Goal: Task Accomplishment & Management: Manage account settings

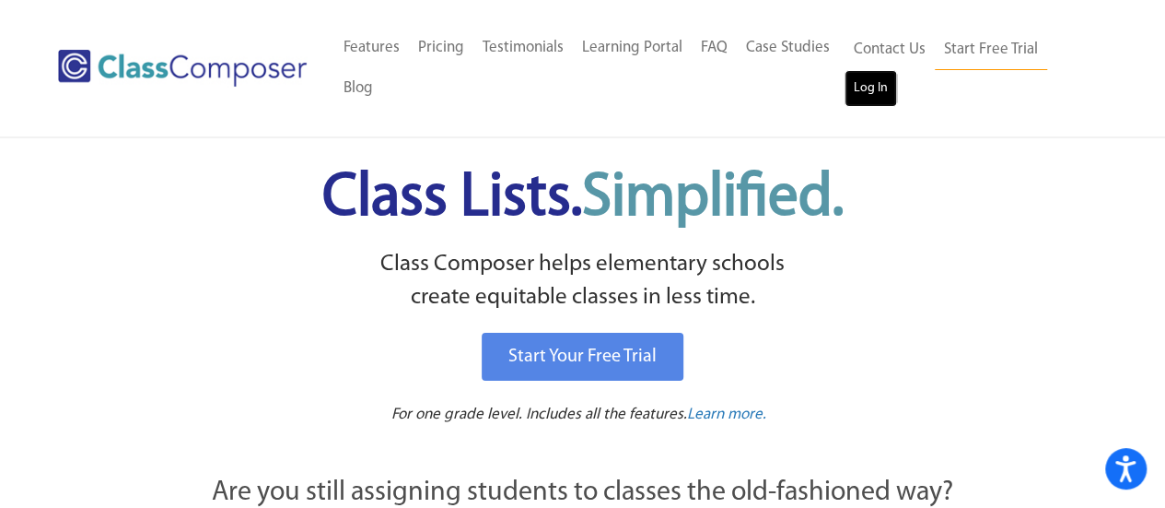
click at [877, 82] on link "Log In" at bounding box center [871, 88] width 53 height 37
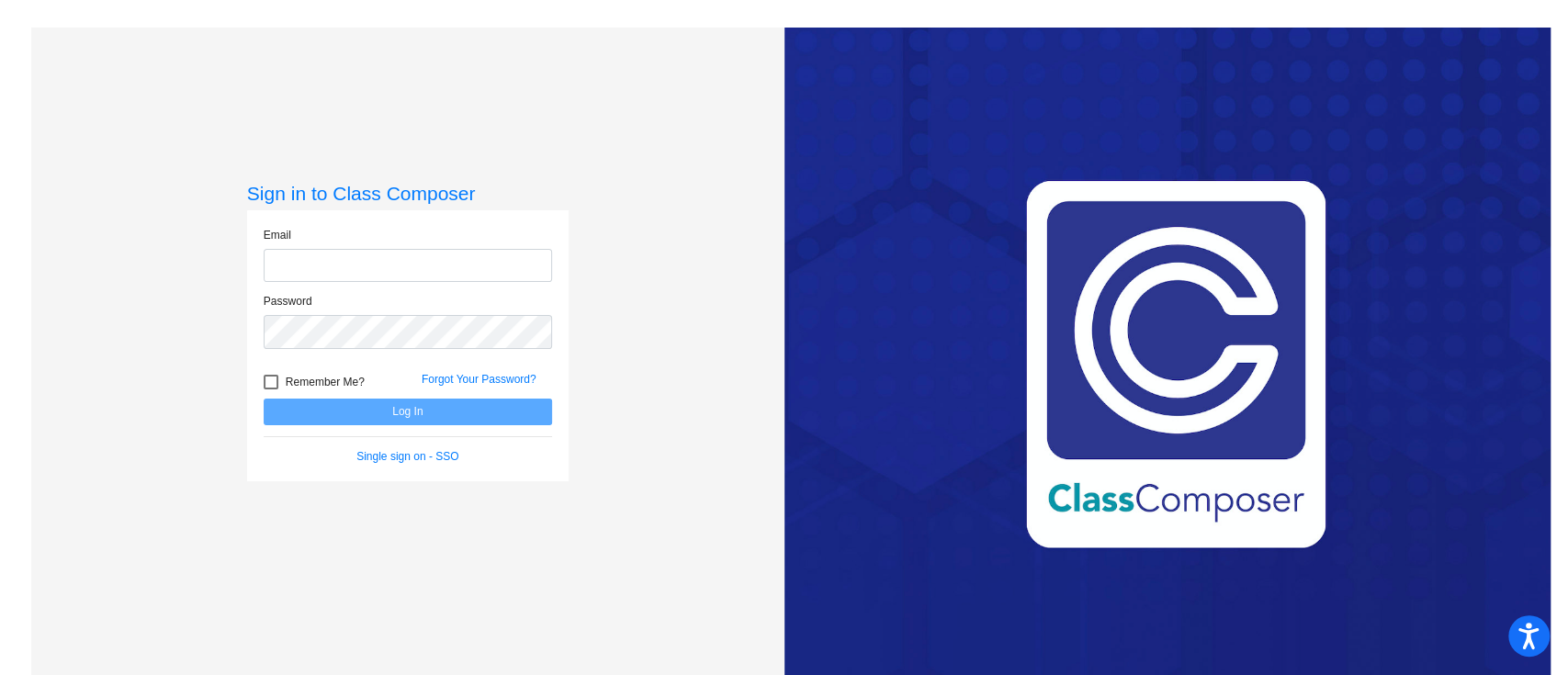
click at [425, 264] on input "email" at bounding box center [407, 266] width 288 height 34
type input "[PERSON_NAME][EMAIL_ADDRESS][PERSON_NAME][DOMAIN_NAME]"
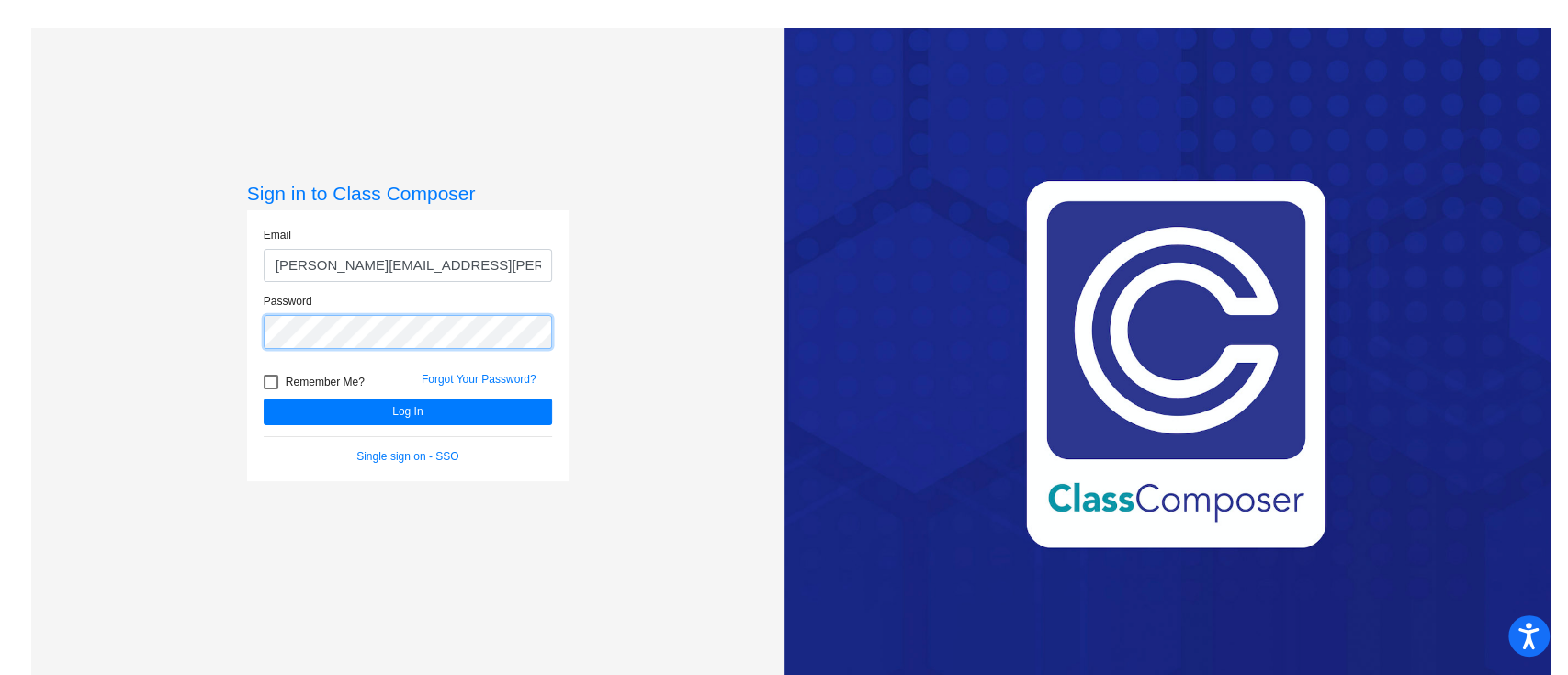
click at [263, 399] on button "Log In" at bounding box center [407, 412] width 288 height 27
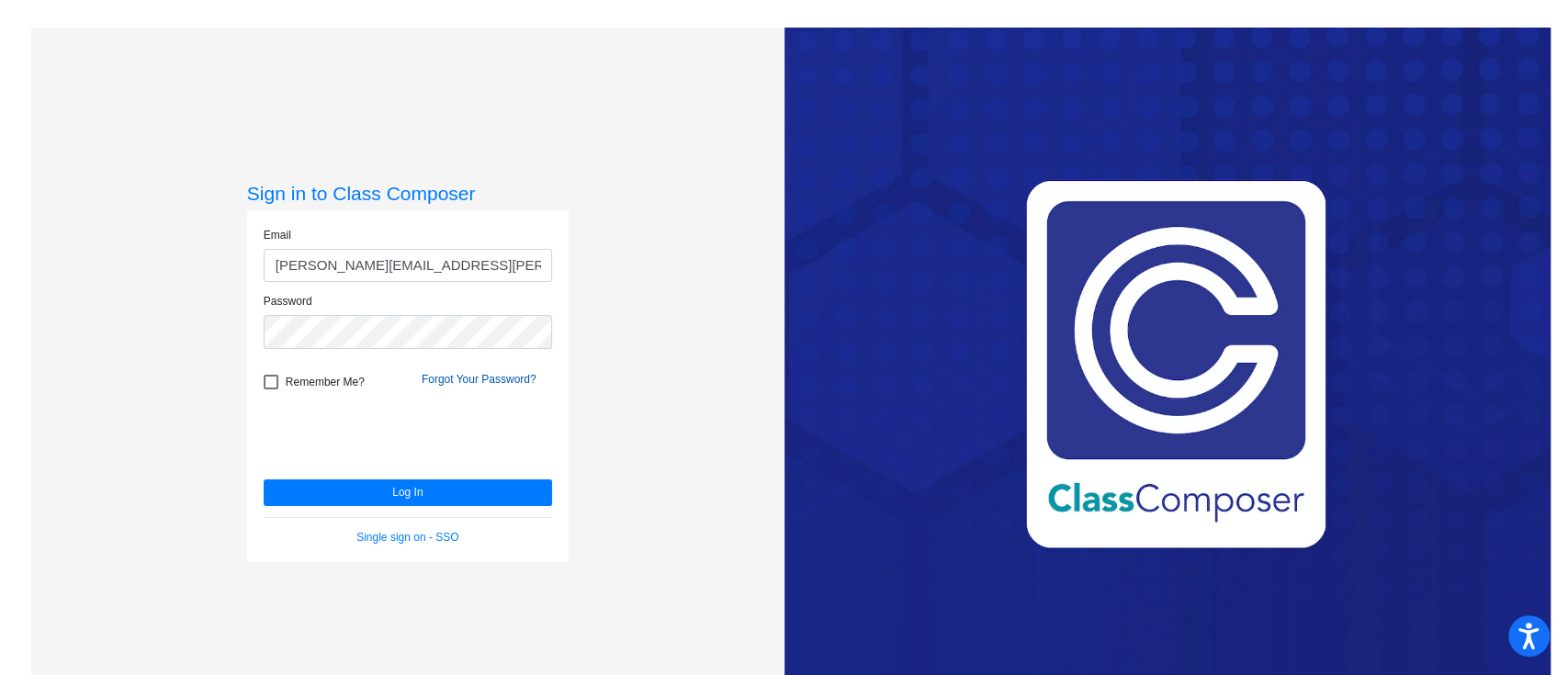
click at [471, 379] on link "Forgot Your Password?" at bounding box center [478, 379] width 115 height 13
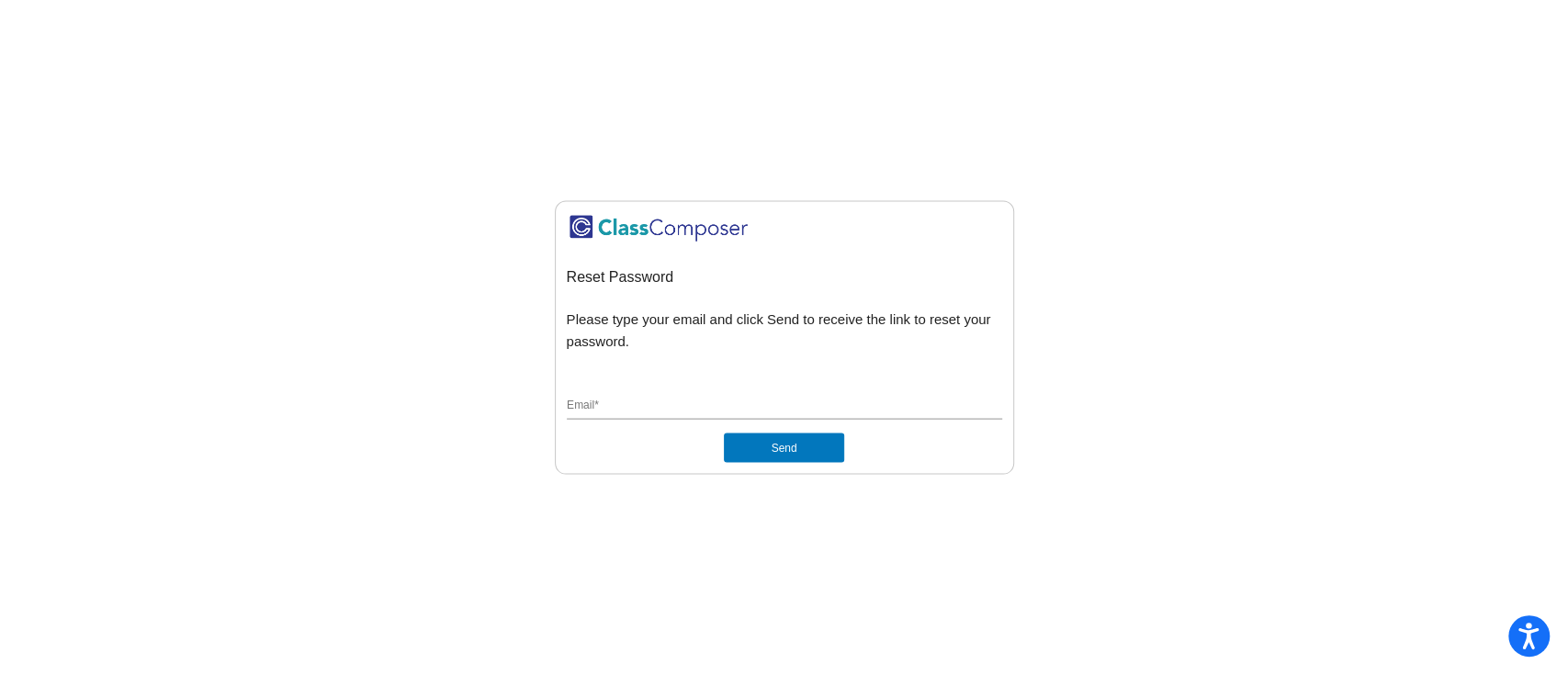
click at [850, 362] on div "Reset Password Please type your email and click Send to receive the link to res…" at bounding box center [784, 314] width 436 height 103
click at [867, 396] on div "Email *" at bounding box center [784, 402] width 436 height 35
click at [859, 410] on input "Email *" at bounding box center [784, 407] width 436 height 17
type input "[PERSON_NAME][EMAIL_ADDRESS][PERSON_NAME][DOMAIN_NAME]"
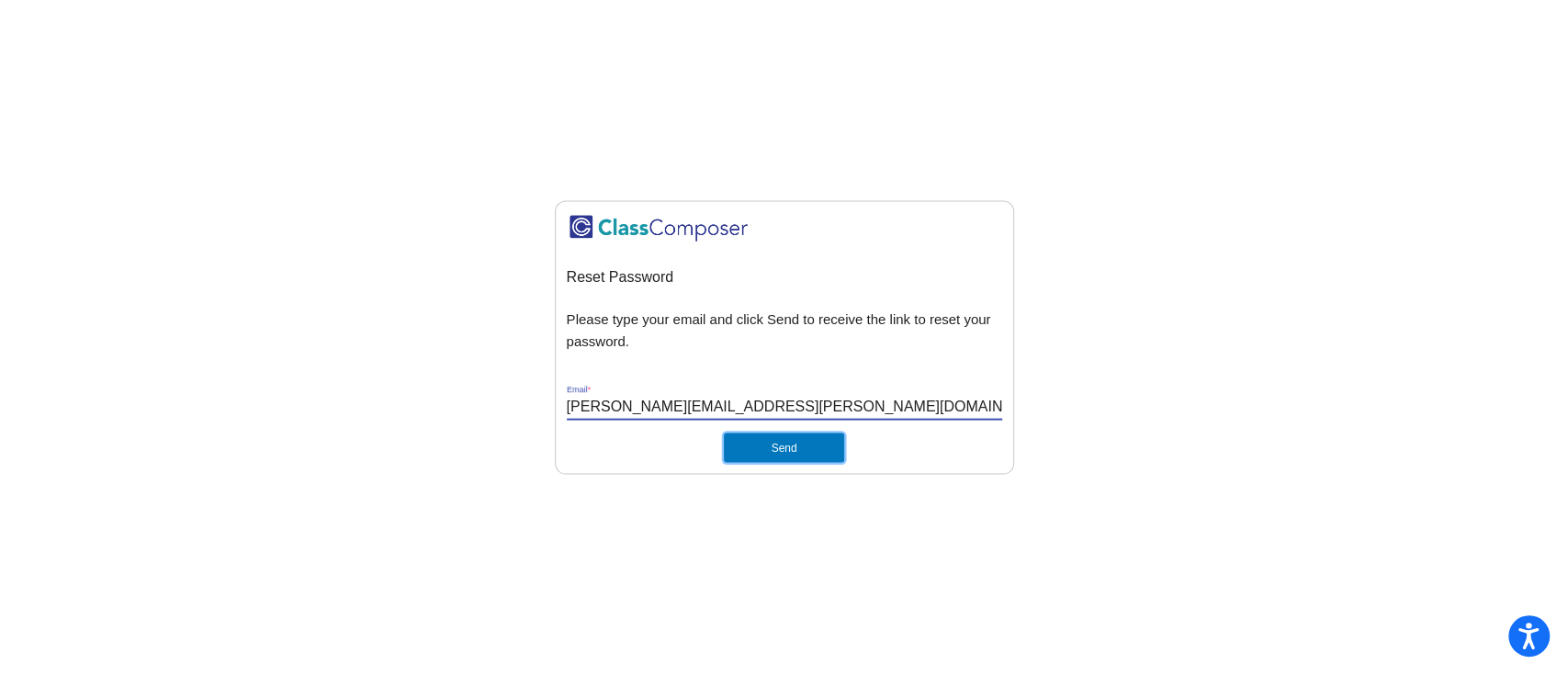
click at [812, 451] on button "Send" at bounding box center [784, 448] width 120 height 29
